Goal: Task Accomplishment & Management: Manage account settings

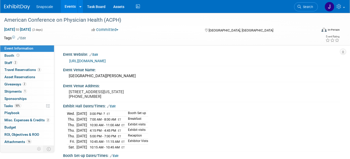
click at [21, 10] on div "Snapscale Events Add Event Bulk Upload Events Shareable Event Boards Recently V…" at bounding box center [171, 6] width 335 height 13
click at [22, 8] on img at bounding box center [17, 6] width 26 height 5
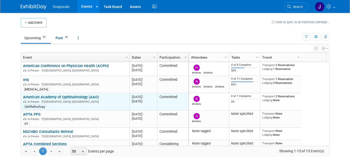
click at [34, 97] on link "American Academy of Ophthalmology (AAO)" at bounding box center [61, 97] width 76 height 5
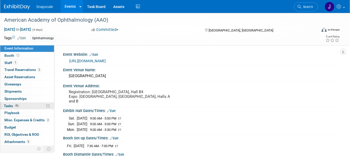
scroll to position [2, 0]
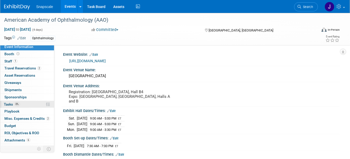
click at [10, 104] on span "Tasks 0%" at bounding box center [12, 104] width 16 height 4
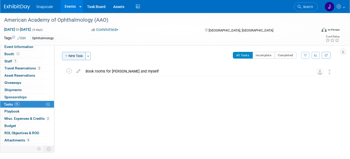
click at [73, 55] on button "New Task" at bounding box center [74, 56] width 24 height 8
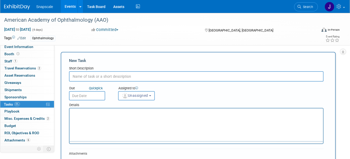
scroll to position [0, 0]
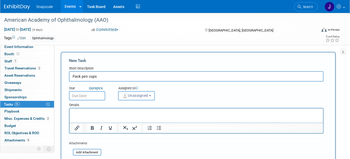
type input "Pack pen cups"
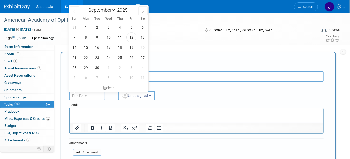
click at [79, 94] on input "text" at bounding box center [87, 95] width 36 height 9
click at [143, 11] on icon at bounding box center [143, 11] width 4 height 4
select select "9"
click at [86, 38] on span "6" at bounding box center [86, 37] width 10 height 10
type input "Oct 6, 2025"
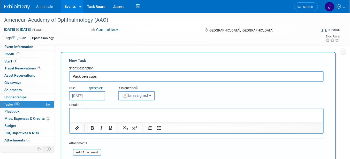
click at [154, 96] on button "Unassigned" at bounding box center [136, 95] width 37 height 9
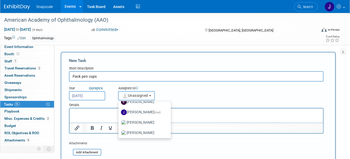
scroll to position [27, 0]
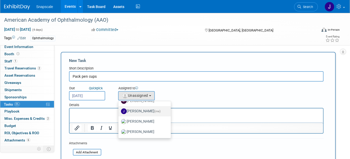
click at [138, 109] on label "Jennifer Benedict (me)" at bounding box center [143, 111] width 45 height 8
click at [119, 109] on input "Jennifer Benedict (me)" at bounding box center [117, 110] width 3 height 3
select select "ff8e83e6-6ab1-4fe0-a632-643b0aac2113"
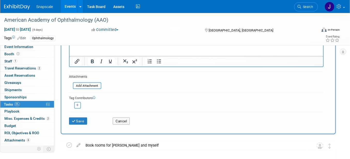
scroll to position [73, 0]
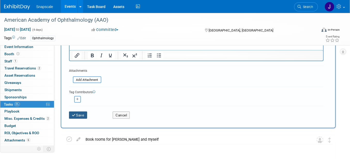
click at [80, 113] on button "Save" at bounding box center [78, 115] width 18 height 7
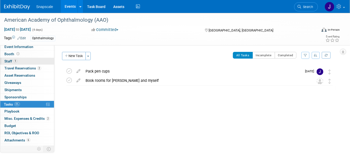
scroll to position [0, 0]
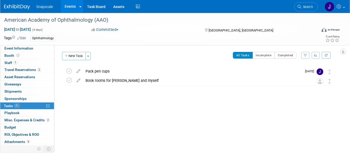
click at [12, 6] on img at bounding box center [17, 6] width 26 height 5
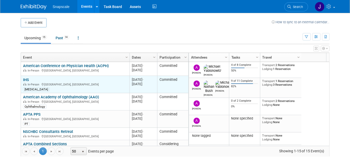
click at [26, 80] on link "IHS" at bounding box center [26, 80] width 6 height 5
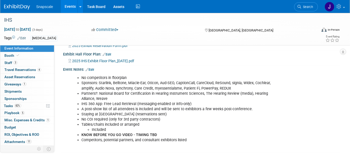
scroll to position [123, 0]
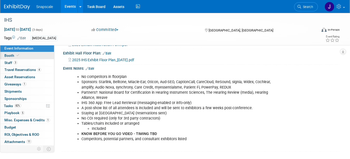
click at [7, 56] on span "Booth" at bounding box center [12, 56] width 16 height 4
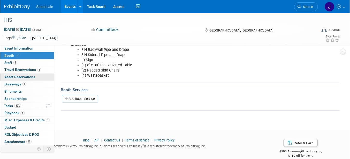
scroll to position [85, 0]
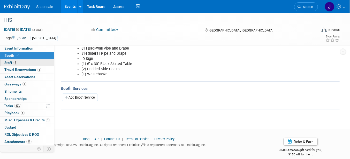
click at [8, 64] on span "Staff 3" at bounding box center [10, 63] width 13 height 4
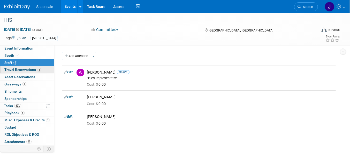
click at [12, 70] on span "Travel Reservations 4" at bounding box center [22, 70] width 37 height 4
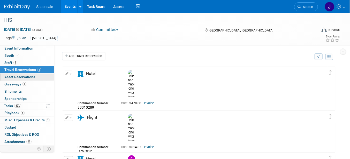
click at [20, 76] on span "Asset Reservations 0" at bounding box center [19, 77] width 31 height 4
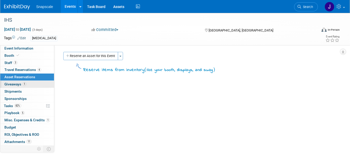
click at [8, 85] on span "Giveaways 1" at bounding box center [15, 84] width 22 height 4
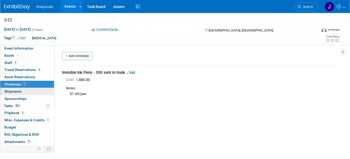
click at [9, 91] on span "Shipments 0" at bounding box center [12, 91] width 17 height 4
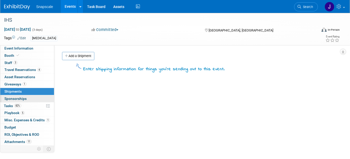
click at [10, 97] on span "Sponsorships 0" at bounding box center [15, 99] width 22 height 4
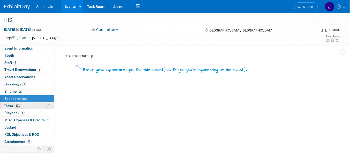
click at [7, 104] on span "Tasks 82%" at bounding box center [12, 106] width 17 height 4
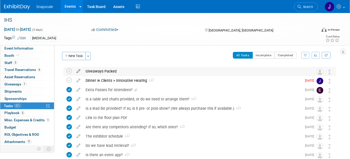
click at [79, 71] on icon at bounding box center [78, 70] width 9 height 6
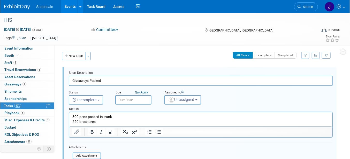
drag, startPoint x: 89, startPoint y: 80, endPoint x: 94, endPoint y: 80, distance: 5.4
click at [90, 80] on input "Giveaways Packed" at bounding box center [201, 81] width 264 height 10
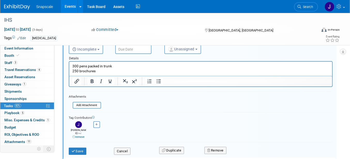
scroll to position [52, 0]
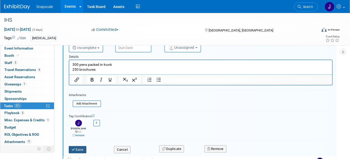
type input "Giveaways (pens) Packed"
drag, startPoint x: 78, startPoint y: 144, endPoint x: 83, endPoint y: 135, distance: 9.6
click at [78, 146] on button "Save" at bounding box center [78, 149] width 18 height 7
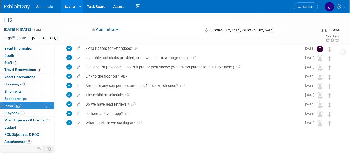
scroll to position [0, 0]
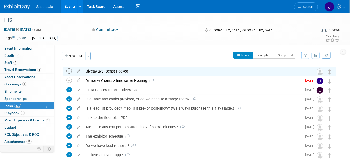
click at [70, 71] on icon at bounding box center [68, 71] width 5 height 5
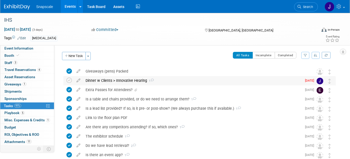
click at [95, 80] on div "Dinner w Clients > Innovative Hearing 1" at bounding box center [192, 80] width 219 height 9
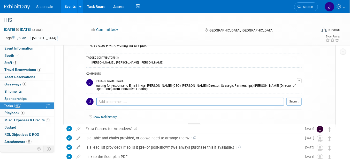
scroll to position [52, 0]
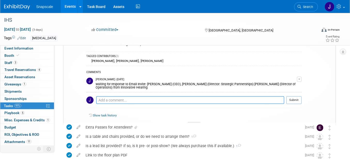
click at [104, 96] on textarea at bounding box center [190, 100] width 188 height 8
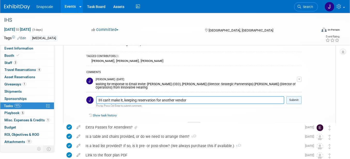
type textarea "IH can't make it, keeping reservation for another vendor"
click at [291, 97] on button "Submit" at bounding box center [293, 100] width 15 height 8
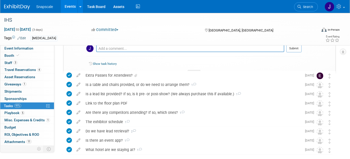
scroll to position [144, 0]
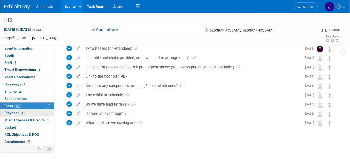
click at [10, 112] on span "Playbook 5" at bounding box center [14, 113] width 20 height 4
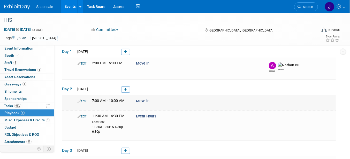
scroll to position [40, 0]
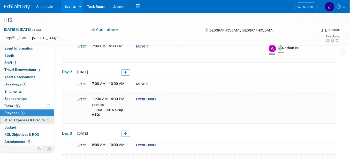
click at [31, 119] on span "Misc. Expenses & Credits 1" at bounding box center [27, 120] width 46 height 4
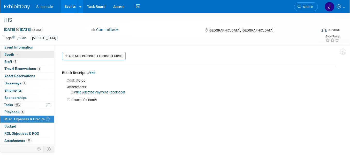
scroll to position [0, 0]
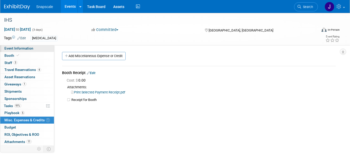
click at [25, 50] on span "Event Information" at bounding box center [18, 48] width 29 height 4
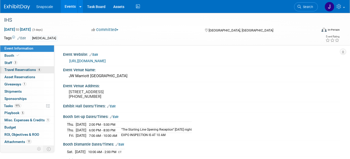
click at [10, 69] on span "Travel Reservations 4" at bounding box center [22, 70] width 37 height 4
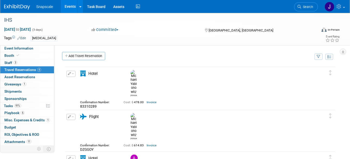
click at [152, 101] on link "Invoice" at bounding box center [152, 103] width 10 height 4
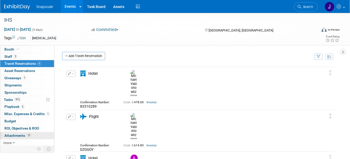
click at [13, 137] on span "Attachments 11" at bounding box center [17, 136] width 27 height 4
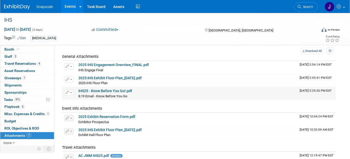
scroll to position [34, 0]
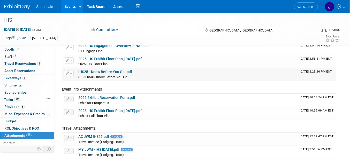
click at [106, 72] on link "IHS25 - Know Before You Go!.pdf" at bounding box center [105, 72] width 54 height 4
